Goal: Obtain resource: Obtain resource

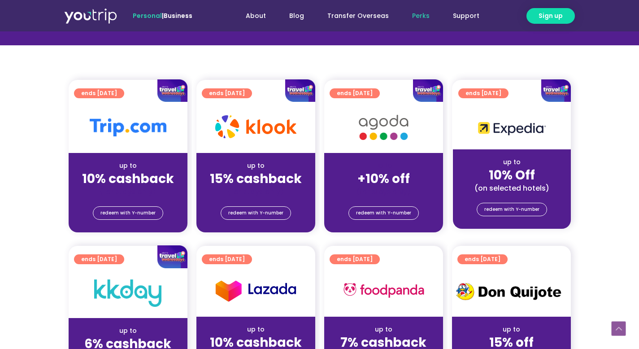
scroll to position [228, 0]
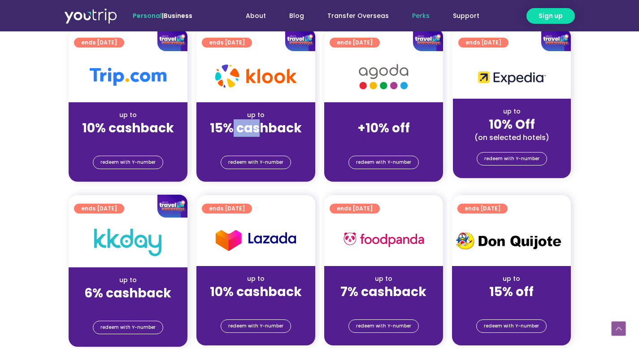
drag, startPoint x: 300, startPoint y: 128, endPoint x: 311, endPoint y: 128, distance: 11.2
click at [309, 128] on div "up to 15% cashback (for stays only)" at bounding box center [255, 124] width 119 height 44
click at [262, 132] on strong "15% cashback" at bounding box center [256, 127] width 92 height 17
drag, startPoint x: 209, startPoint y: 130, endPoint x: 274, endPoint y: 130, distance: 65.5
click at [261, 130] on div "up to 15% cashback (for stays only)" at bounding box center [255, 124] width 119 height 44
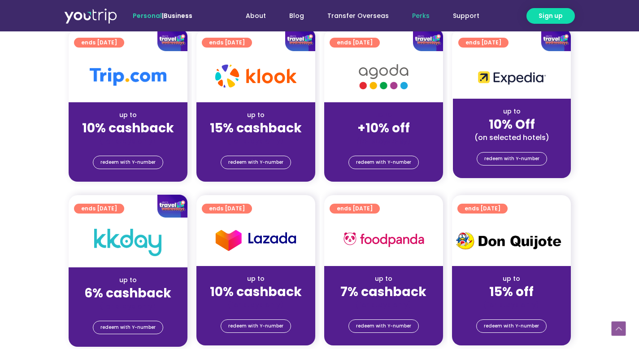
click at [274, 130] on strong "15% cashback" at bounding box center [256, 127] width 92 height 17
drag, startPoint x: 253, startPoint y: 110, endPoint x: 290, endPoint y: 144, distance: 50.1
click at [288, 144] on div "up to 15% cashback (for stays only)" at bounding box center [255, 124] width 119 height 44
click at [290, 144] on div "(for stays only)" at bounding box center [256, 140] width 105 height 9
drag, startPoint x: 253, startPoint y: 122, endPoint x: 283, endPoint y: 155, distance: 43.8
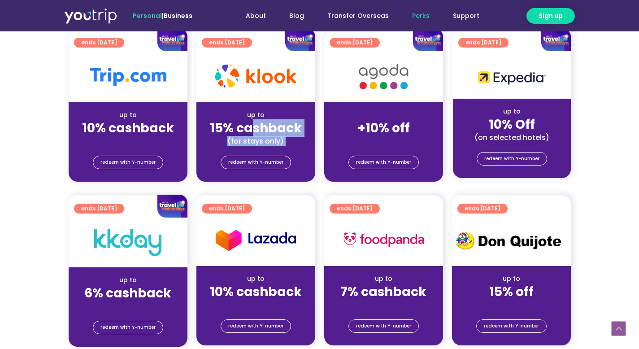
click at [283, 155] on div "ends [DATE] up to 15% cashback (for stays only) redeem with Y-number" at bounding box center [255, 105] width 119 height 153
click at [261, 126] on strong "15% cashback" at bounding box center [256, 127] width 92 height 17
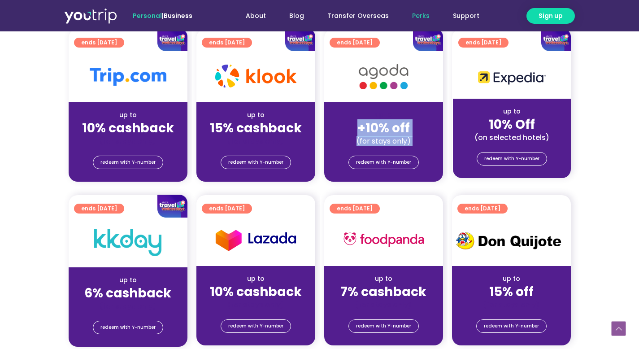
drag, startPoint x: 363, startPoint y: 126, endPoint x: 426, endPoint y: 150, distance: 67.1
click at [426, 150] on div "ends [DATE] up to +10% off (for stays only) redeem with Y-number" at bounding box center [383, 105] width 119 height 153
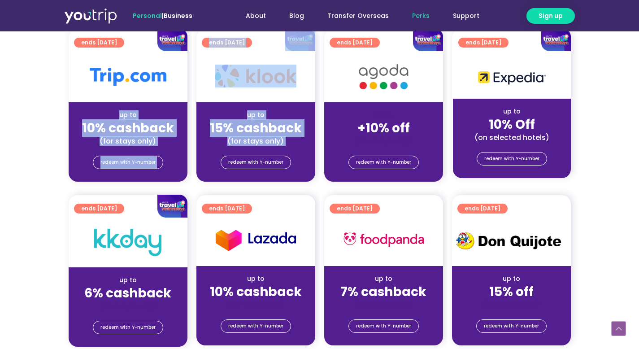
drag, startPoint x: 118, startPoint y: 118, endPoint x: 193, endPoint y: 148, distance: 81.3
click at [200, 149] on div "ends [DATE] up to 10% cashback (for stays only) redeem with Y-number ends [DATE…" at bounding box center [319, 110] width 511 height 163
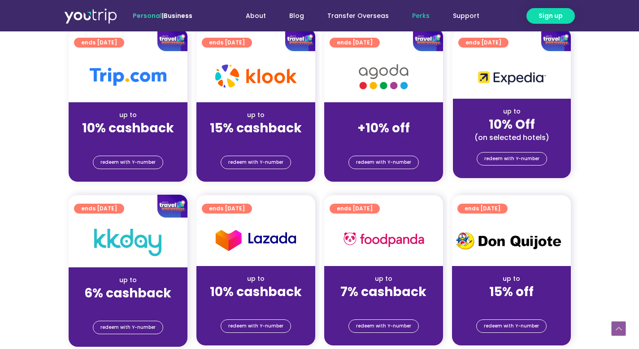
click at [154, 141] on div "(for stays only)" at bounding box center [128, 140] width 105 height 9
drag, startPoint x: 159, startPoint y: 143, endPoint x: 95, endPoint y: 144, distance: 63.7
click at [95, 144] on div "(for stays only)" at bounding box center [128, 140] width 105 height 9
click at [101, 143] on div "(for stays only)" at bounding box center [128, 140] width 105 height 9
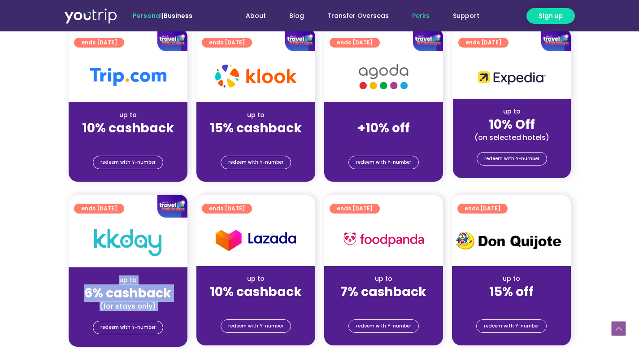
drag, startPoint x: 118, startPoint y: 288, endPoint x: 173, endPoint y: 311, distance: 59.6
click at [174, 312] on div "ends [DATE] up to 6% cashback (for stays only) redeem with Y-number" at bounding box center [128, 270] width 119 height 151
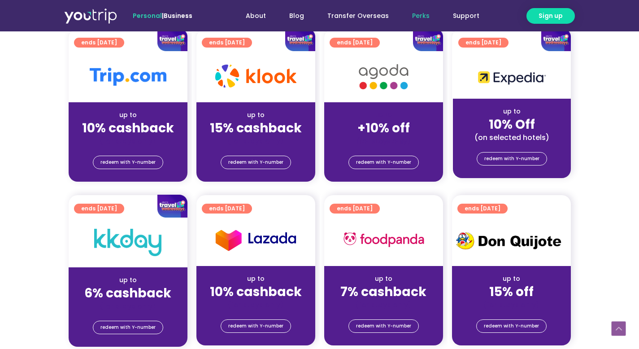
drag, startPoint x: 166, startPoint y: 305, endPoint x: 144, endPoint y: 305, distance: 21.5
click at [161, 305] on div "(for stays only)" at bounding box center [128, 305] width 105 height 9
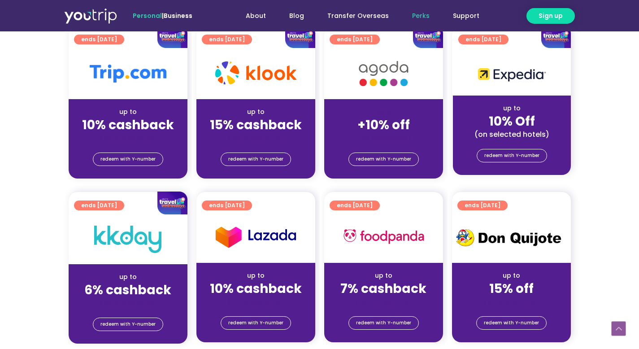
scroll to position [231, 0]
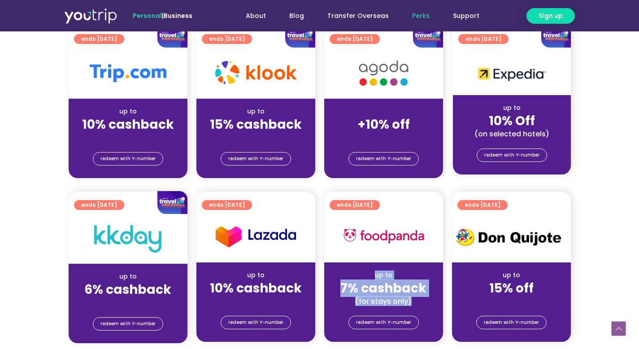
drag, startPoint x: 392, startPoint y: 290, endPoint x: 418, endPoint y: 299, distance: 27.2
click at [418, 299] on div "up to 7% cashback (for stays only)" at bounding box center [383, 284] width 119 height 44
click at [418, 302] on div "(for stays only)" at bounding box center [383, 301] width 105 height 9
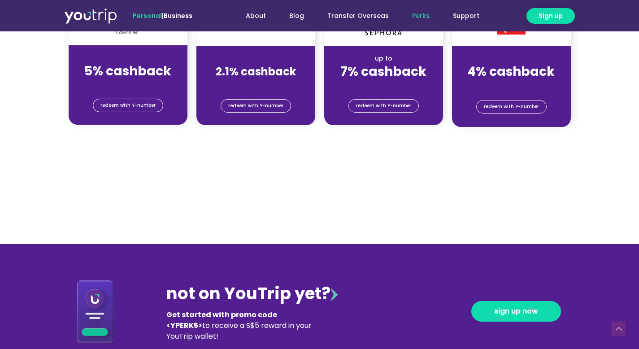
scroll to position [698, 0]
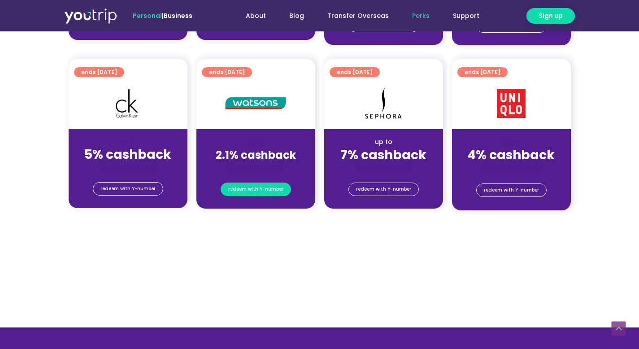
click at [267, 192] on span "redeem with Y-number" at bounding box center [255, 189] width 55 height 13
